Goal: Task Accomplishment & Management: Complete application form

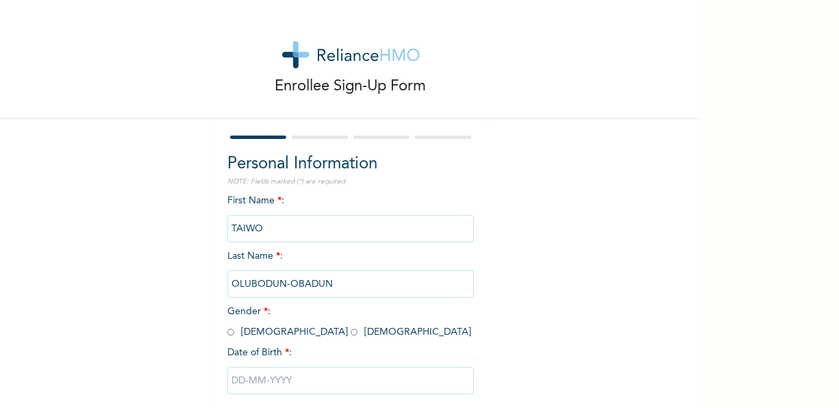
click at [351, 334] on input "radio" at bounding box center [354, 332] width 7 height 13
radio input "true"
click at [240, 381] on input "text" at bounding box center [350, 380] width 246 height 27
select select "8"
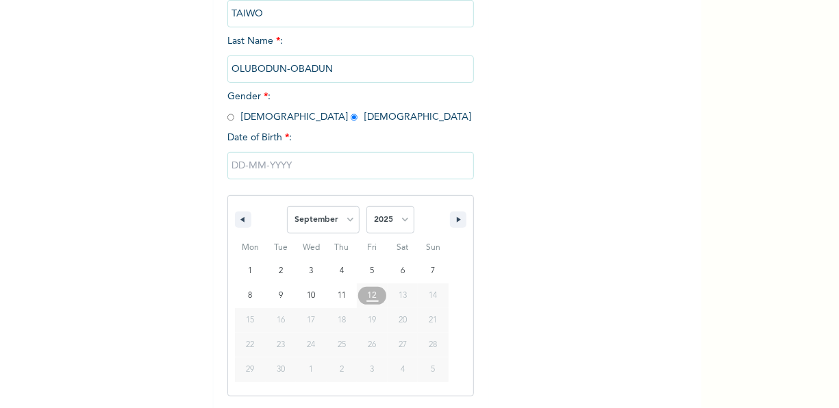
scroll to position [215, 0]
type input "[DATE]"
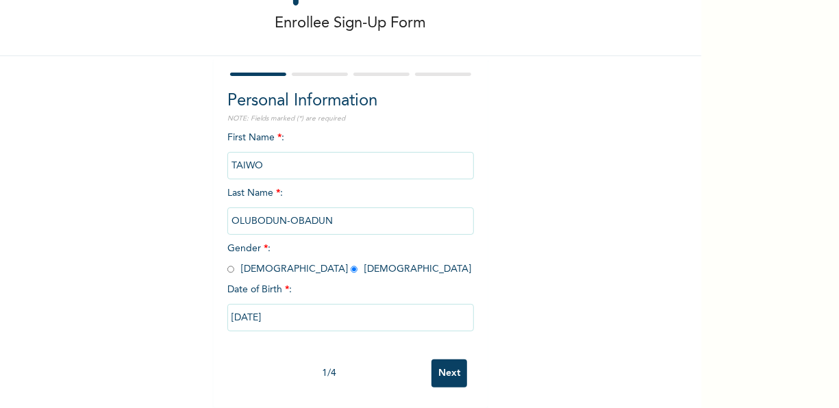
scroll to position [75, 0]
click at [276, 307] on input "[DATE]" at bounding box center [350, 317] width 246 height 27
select select "8"
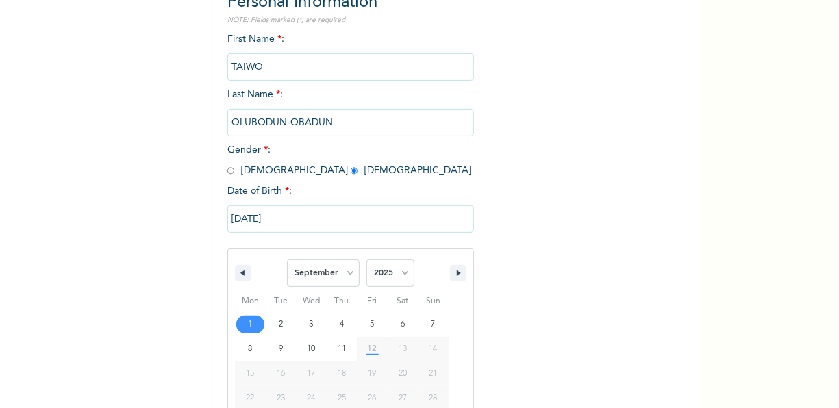
scroll to position [215, 0]
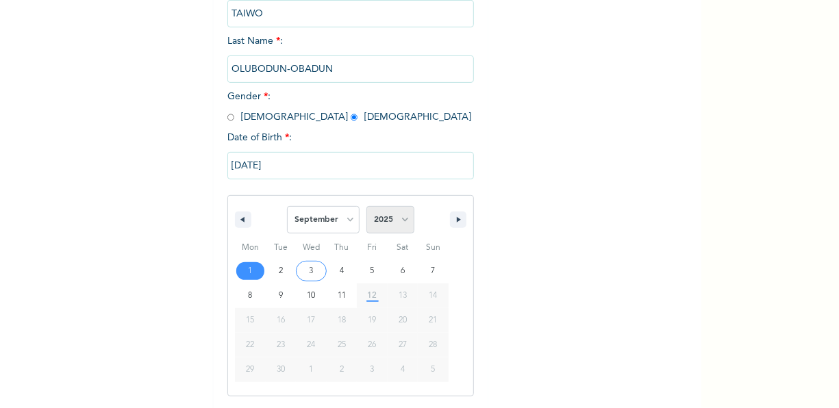
click at [400, 212] on select "2025 2024 2023 2022 2021 2020 2019 2018 2017 2016 2015 2014 2013 2012 2011 2010…" at bounding box center [390, 219] width 48 height 27
select select "1994"
click at [366, 207] on select "2025 2024 2023 2022 2021 2020 2019 2018 2017 2016 2015 2014 2013 2012 2011 2010…" at bounding box center [390, 219] width 48 height 27
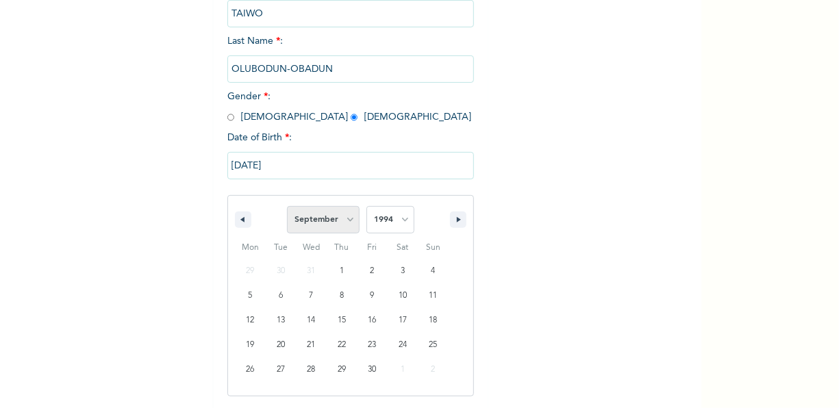
click at [340, 216] on select "January February March April May June July August September October November De…" at bounding box center [323, 219] width 73 height 27
select select "4"
click at [287, 207] on select "January February March April May June July August September October November De…" at bounding box center [323, 219] width 73 height 27
type input "[DATE]"
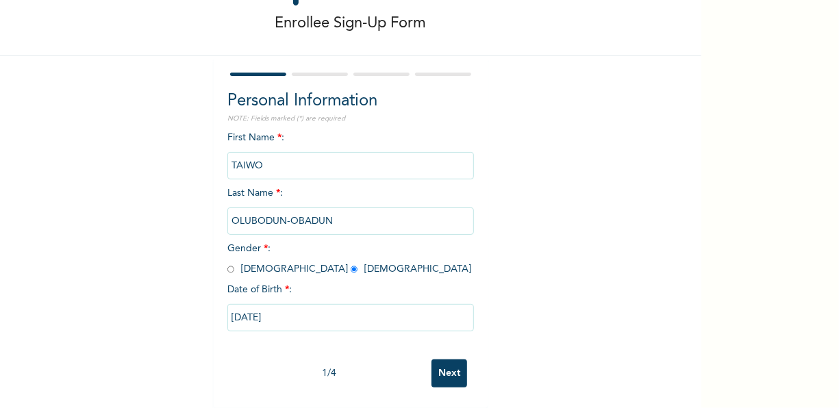
click at [443, 366] on input "Next" at bounding box center [449, 373] width 36 height 28
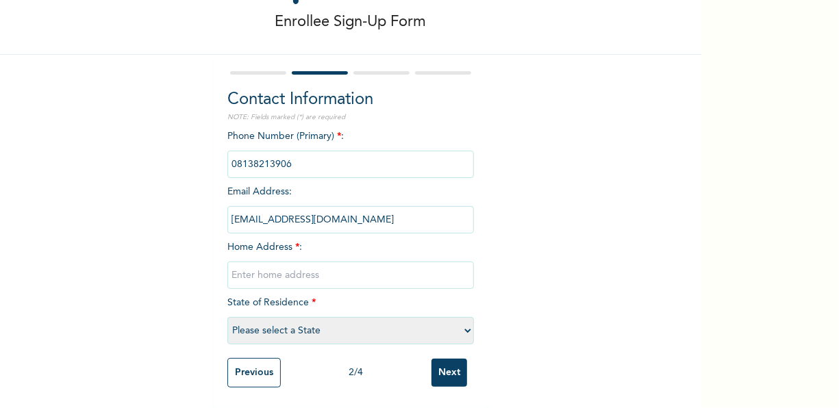
click at [238, 268] on input "text" at bounding box center [350, 275] width 246 height 27
click at [285, 266] on input "[STREET_ADDRESS]" at bounding box center [350, 275] width 246 height 27
type input "[STREET_ADDRESS]"
click at [275, 323] on select "Please select a State [PERSON_NAME] (FCT) [PERSON_NAME] Ibom [GEOGRAPHIC_DATA] …" at bounding box center [350, 330] width 246 height 27
select select "25"
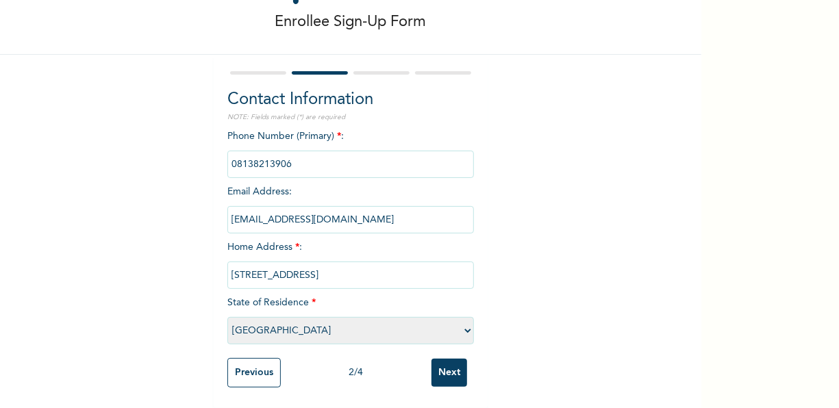
click at [227, 317] on select "Please select a State [PERSON_NAME] (FCT) [PERSON_NAME] Ibom [GEOGRAPHIC_DATA] …" at bounding box center [350, 330] width 246 height 27
click at [434, 366] on input "Next" at bounding box center [449, 373] width 36 height 28
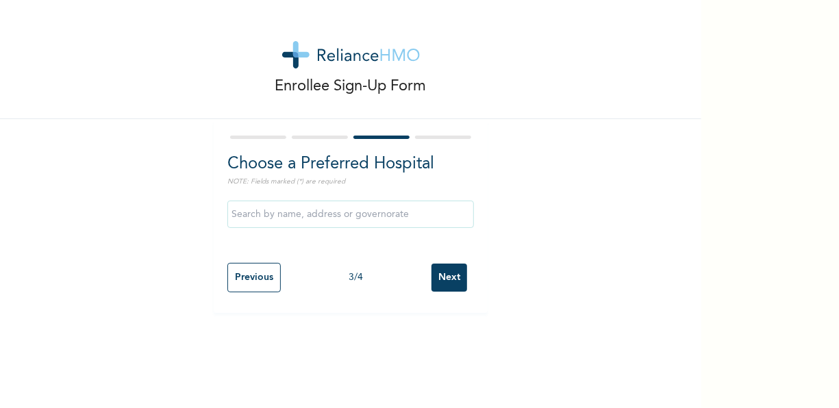
scroll to position [0, 0]
click at [356, 212] on input "text" at bounding box center [350, 214] width 246 height 27
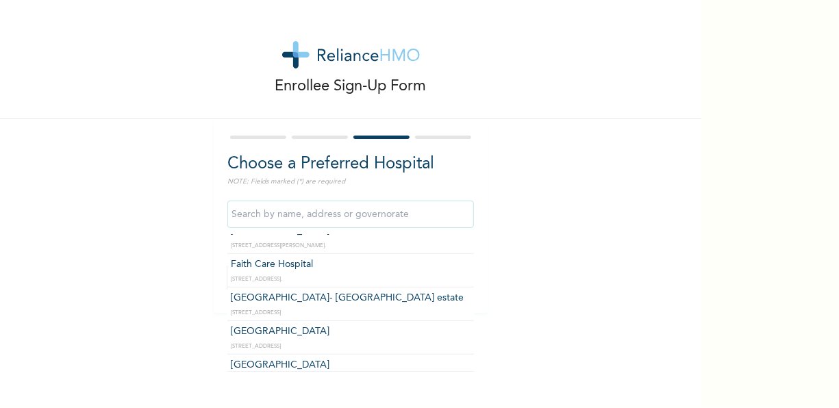
scroll to position [598, 0]
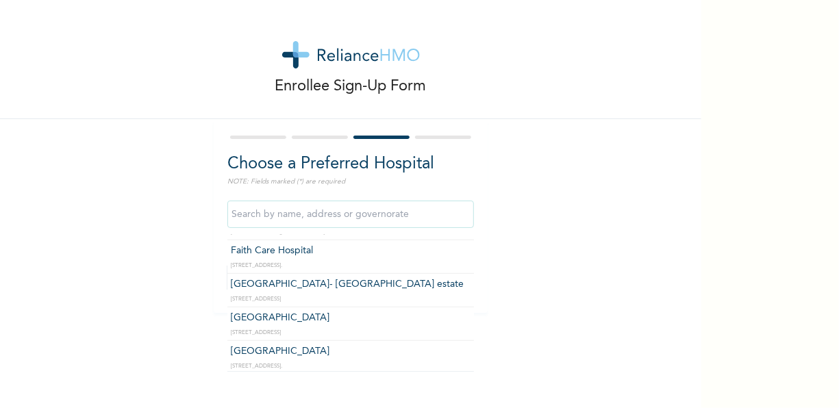
click at [246, 207] on input "text" at bounding box center [350, 214] width 246 height 27
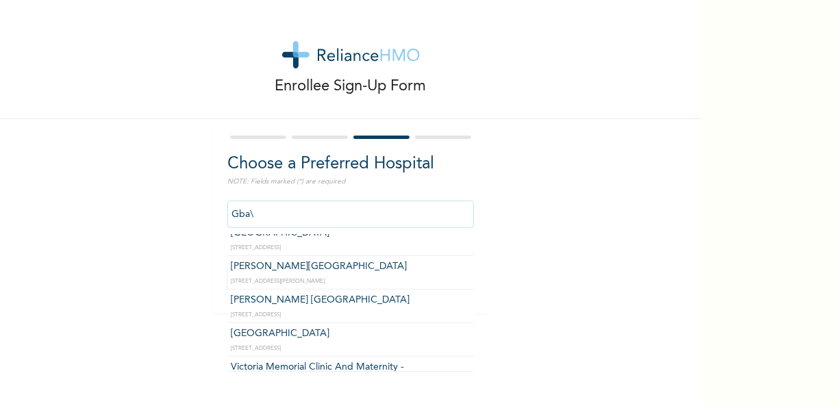
scroll to position [0, 0]
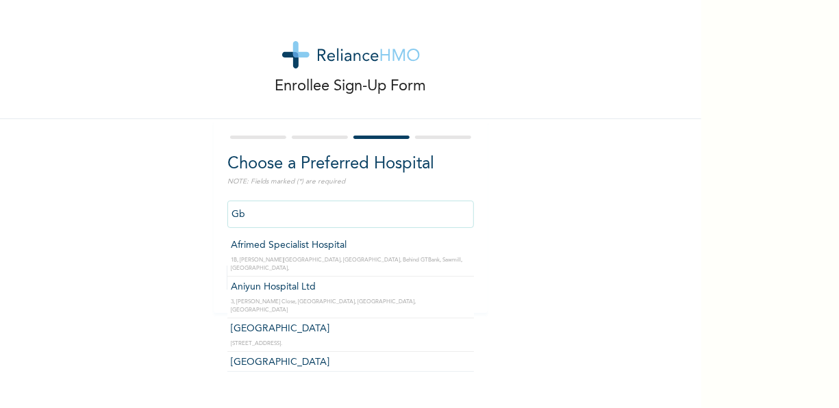
type input "G"
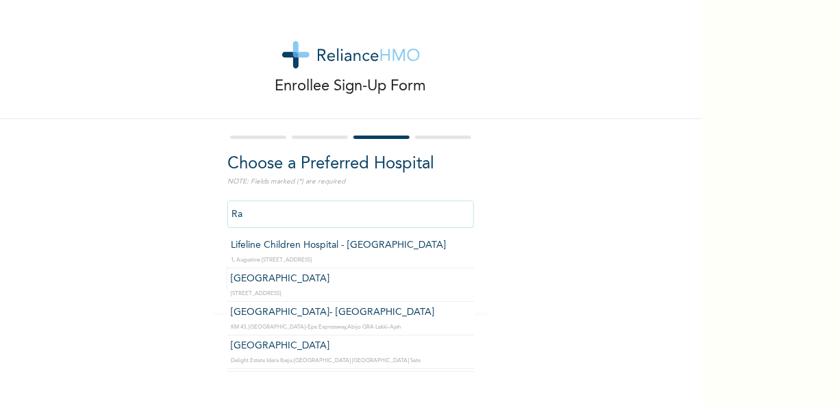
type input "R"
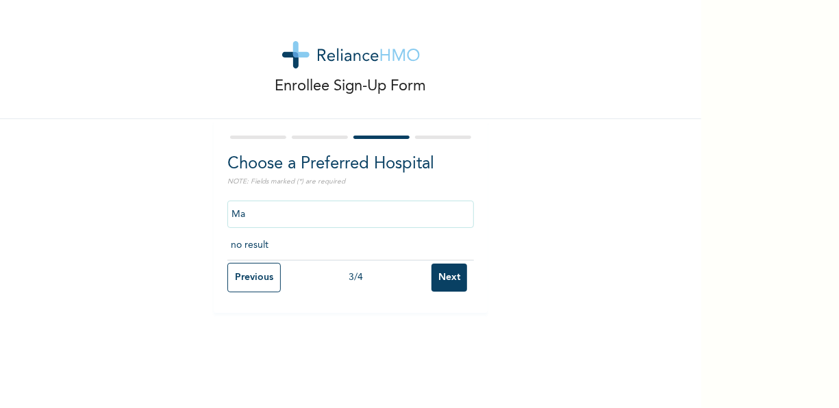
type input "M"
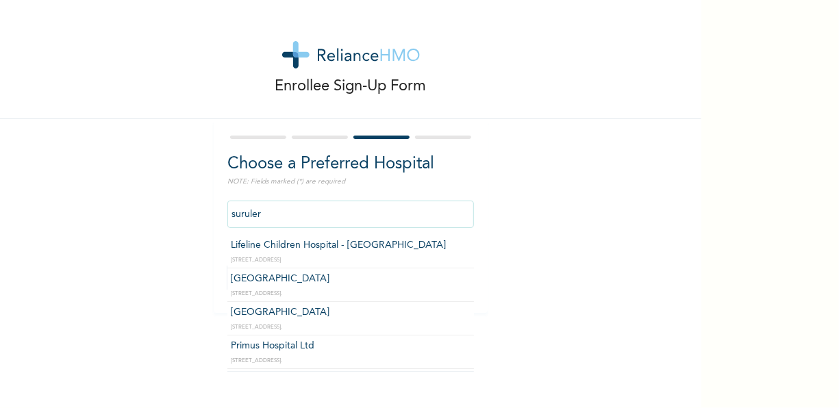
type input "surulere"
click input "Next" at bounding box center [449, 278] width 36 height 28
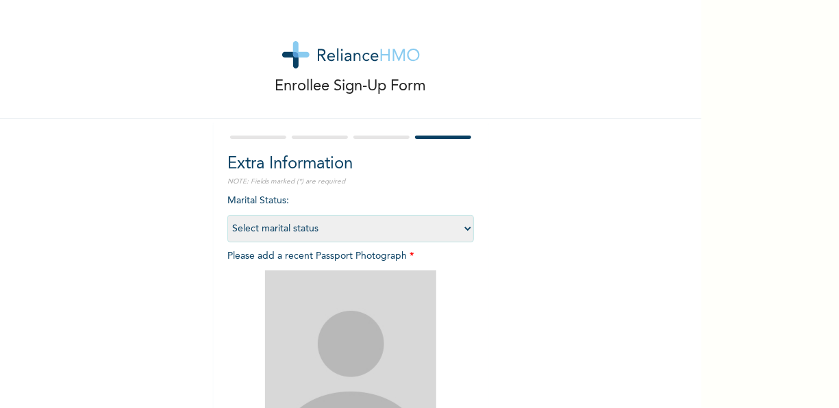
click at [375, 141] on form "Extra Information NOTE: Fields marked (*) are required Marital Status : Select …" at bounding box center [350, 354] width 246 height 443
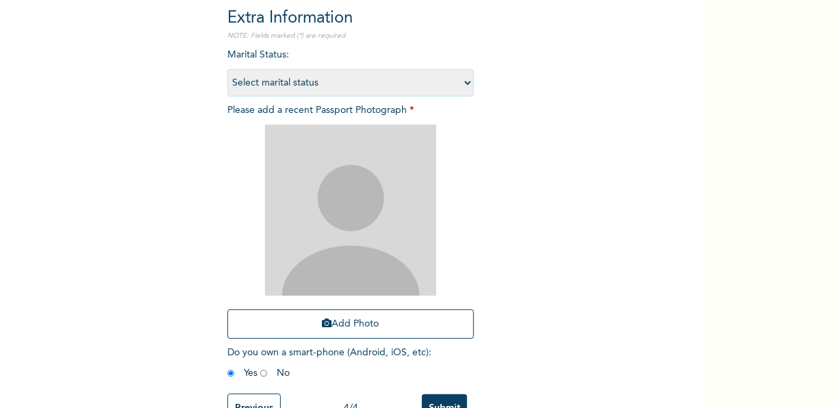
scroll to position [193, 0]
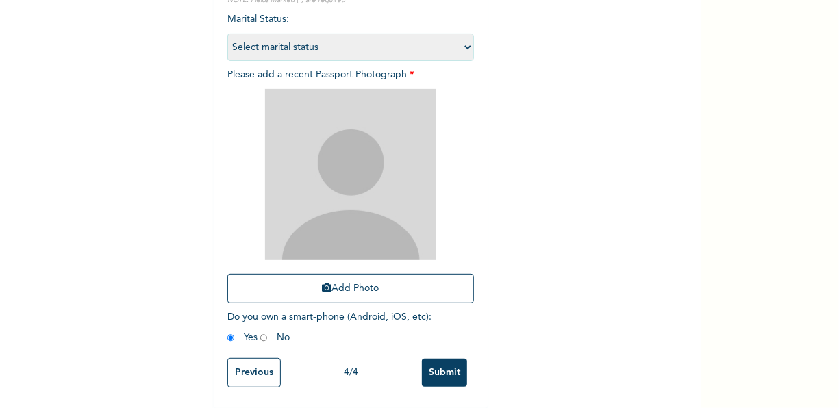
click at [242, 358] on input "Previous" at bounding box center [253, 372] width 53 height 29
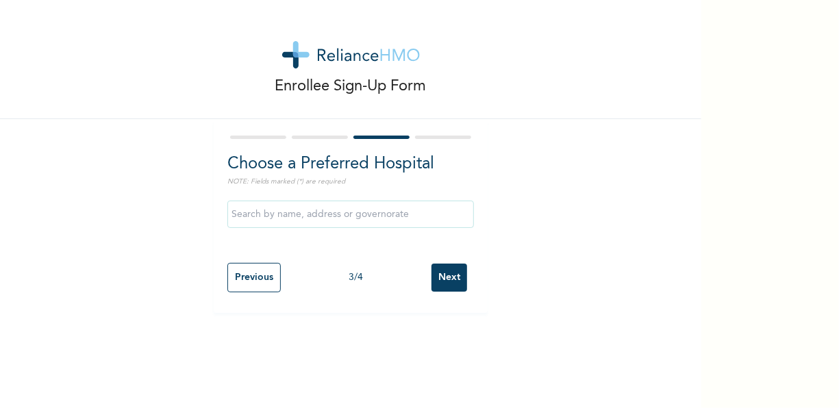
scroll to position [0, 0]
click at [278, 211] on input "text" at bounding box center [350, 214] width 246 height 27
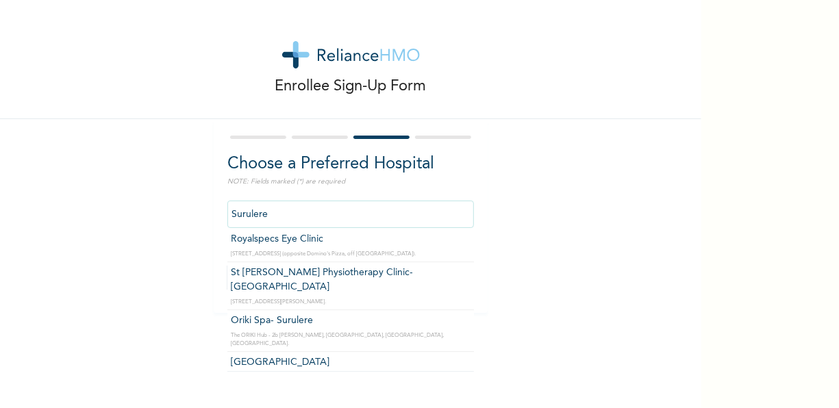
scroll to position [2109, 0]
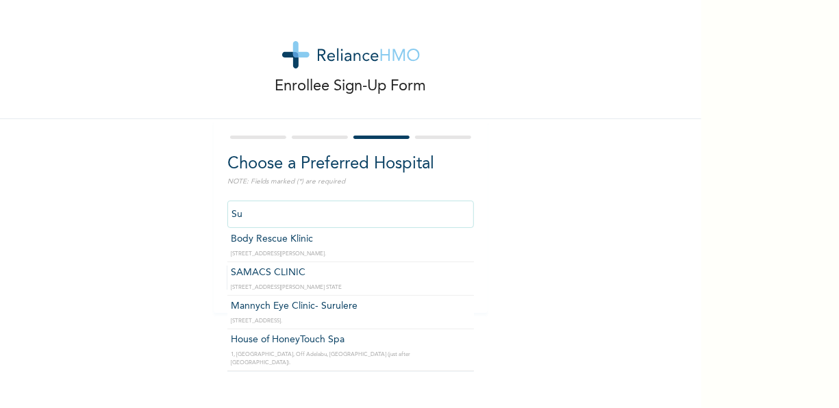
type input "S"
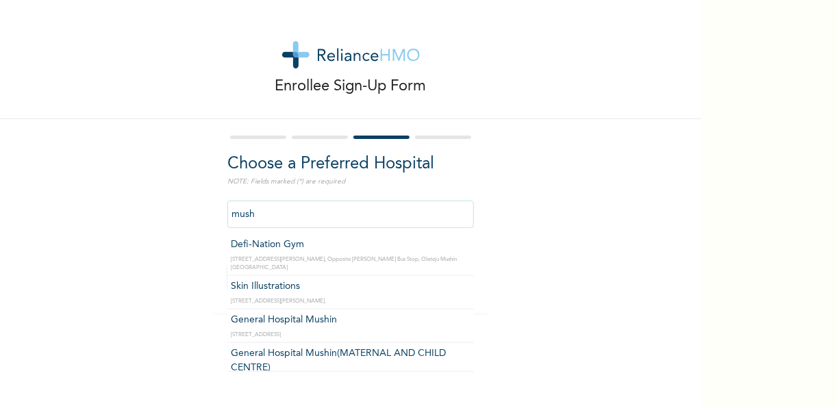
scroll to position [359, 0]
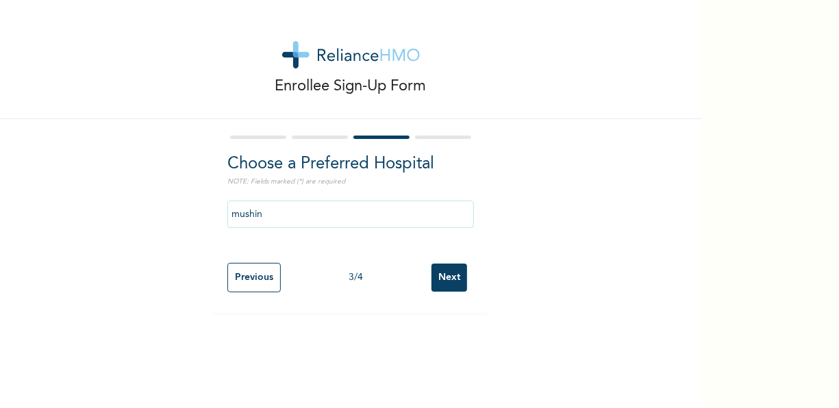
click at [471, 353] on div "Enrollee Sign-Up Form Choose a Preferred Hospital NOTE: Fields marked (*) are r…" at bounding box center [350, 204] width 701 height 408
click at [288, 214] on input "mushin" at bounding box center [350, 214] width 246 height 27
drag, startPoint x: 472, startPoint y: 348, endPoint x: 365, endPoint y: 208, distance: 176.4
click at [365, 208] on div "Enrollee Sign-Up Form Choose a Preferred Hospital NOTE: Fields marked (*) are r…" at bounding box center [350, 204] width 701 height 408
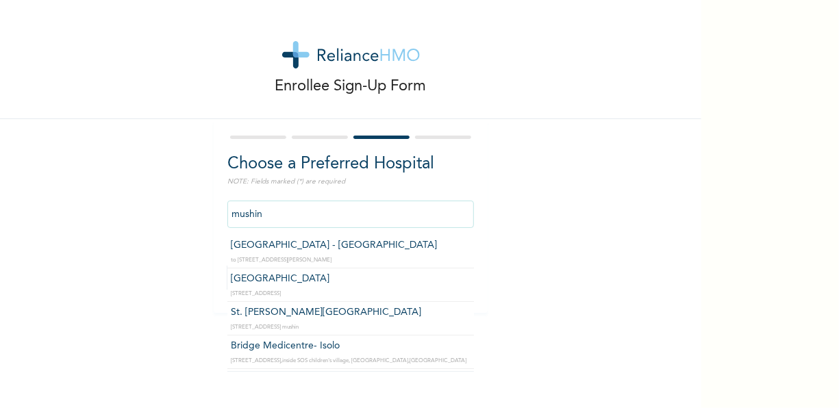
click at [365, 208] on input "mushin" at bounding box center [350, 214] width 246 height 27
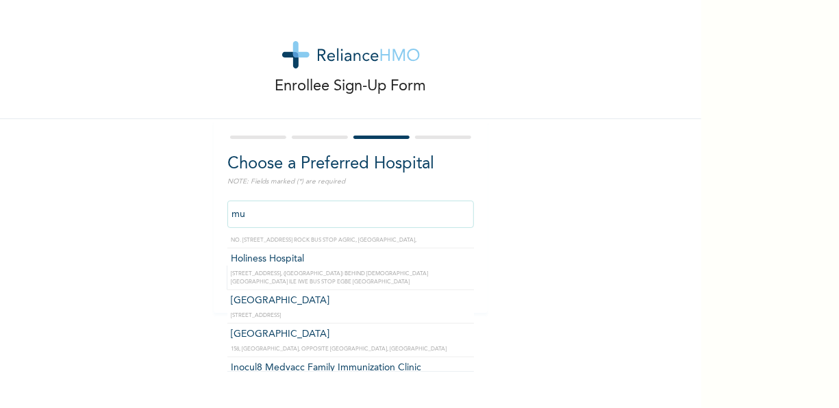
type input "m"
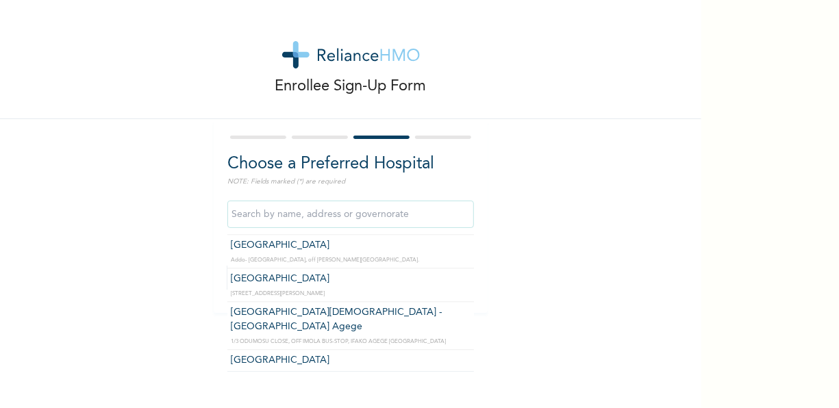
scroll to position [29821, 0]
